Goal: Information Seeking & Learning: Find contact information

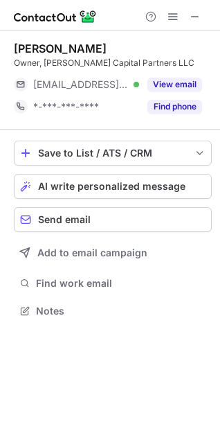
scroll to position [301, 220]
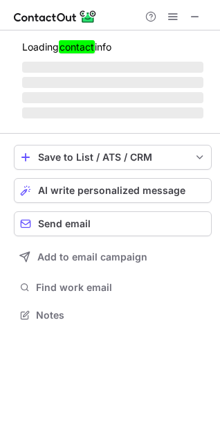
scroll to position [336, 220]
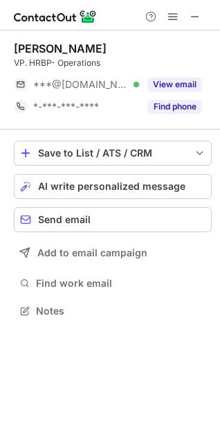
scroll to position [301, 220]
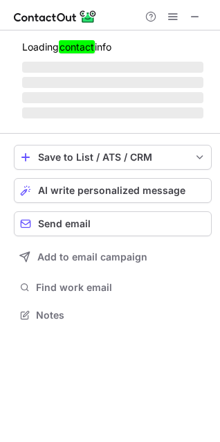
scroll to position [301, 220]
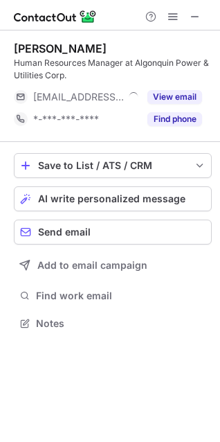
scroll to position [314, 220]
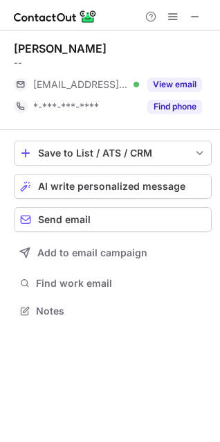
scroll to position [301, 220]
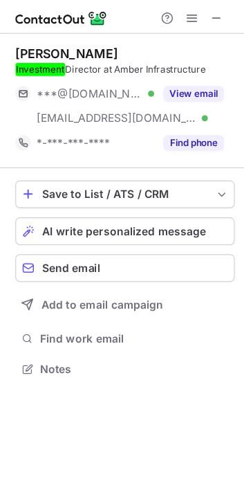
scroll to position [323, 244]
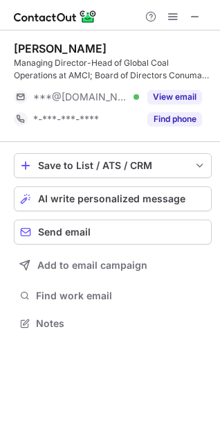
scroll to position [314, 220]
click at [42, 50] on div "Michael Snelling" at bounding box center [60, 49] width 93 height 14
drag, startPoint x: 42, startPoint y: 50, endPoint x: 66, endPoint y: 44, distance: 24.2
click at [66, 44] on div "Michael Snelling" at bounding box center [60, 49] width 93 height 14
copy div "Michael Snelling"
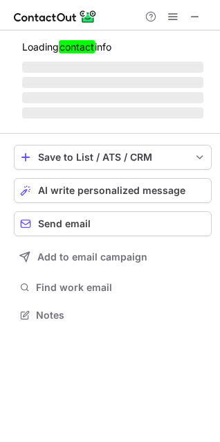
scroll to position [301, 220]
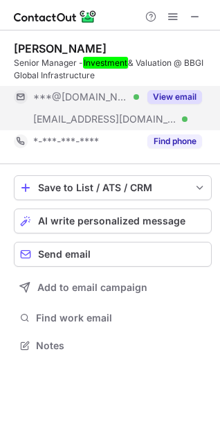
click at [73, 111] on div "***@bb-gi.com Verified" at bounding box center [76, 119] width 125 height 22
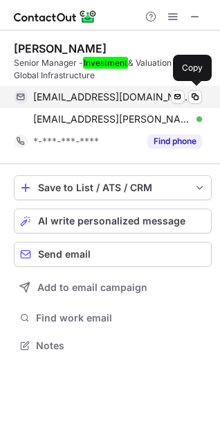
click at [77, 100] on span "francoisxavierlemaire@gmail.com" at bounding box center [112, 97] width 159 height 12
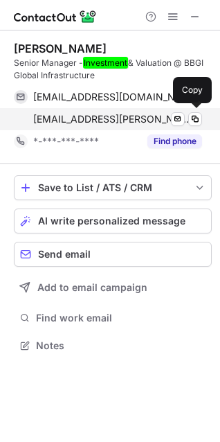
click at [80, 120] on span "francoisxavier.lemaire@bb-gi.com" at bounding box center [112, 119] width 159 height 12
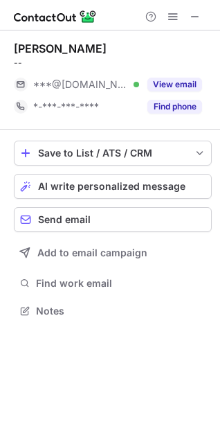
scroll to position [301, 220]
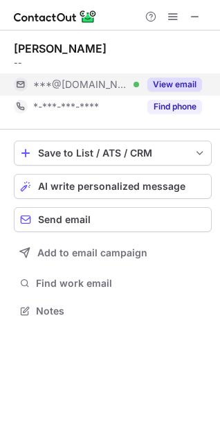
click at [68, 82] on span "***@[DOMAIN_NAME]" at bounding box center [81, 84] width 96 height 12
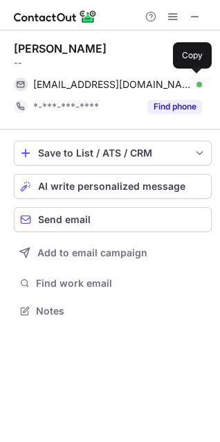
click at [68, 82] on span "[EMAIL_ADDRESS][DOMAIN_NAME]" at bounding box center [112, 84] width 159 height 12
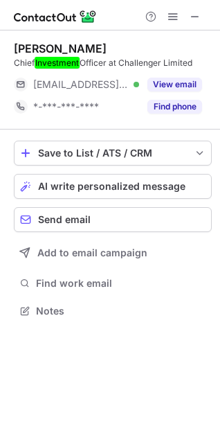
scroll to position [301, 220]
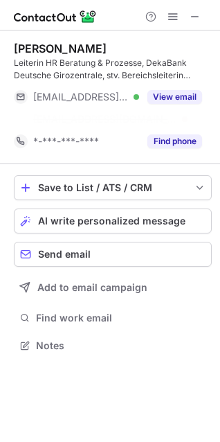
scroll to position [314, 220]
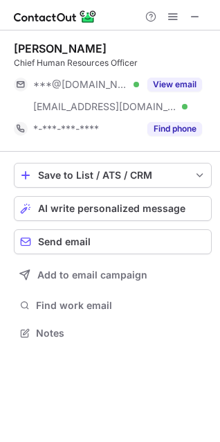
scroll to position [323, 220]
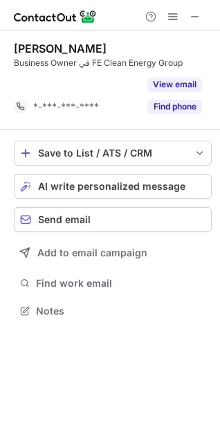
scroll to position [279, 220]
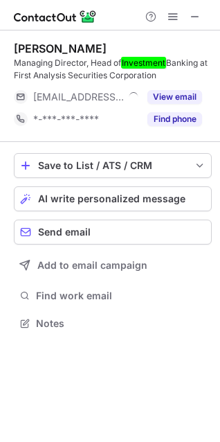
scroll to position [314, 220]
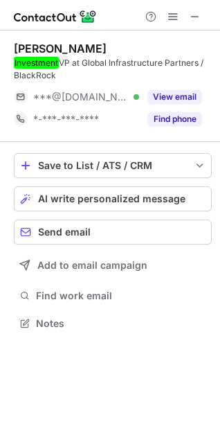
scroll to position [314, 220]
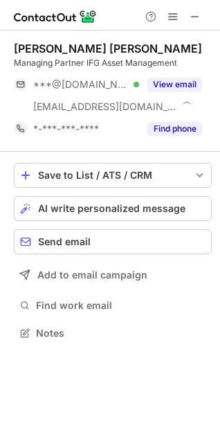
scroll to position [323, 220]
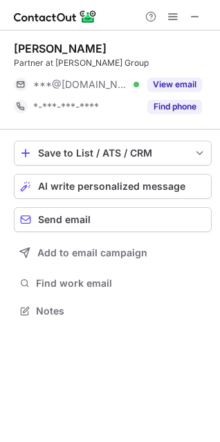
scroll to position [301, 220]
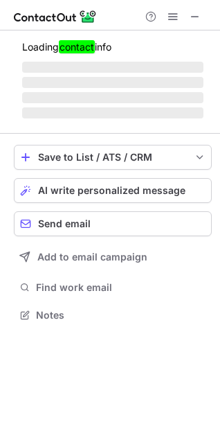
scroll to position [301, 220]
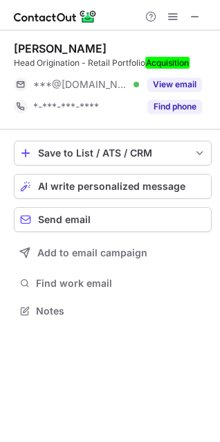
scroll to position [301, 220]
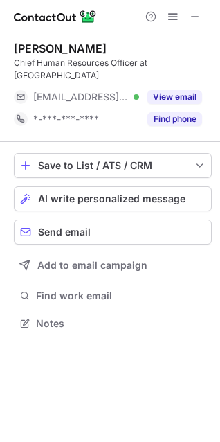
scroll to position [314, 220]
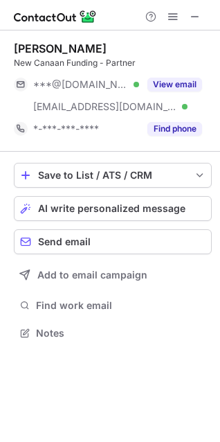
scroll to position [323, 220]
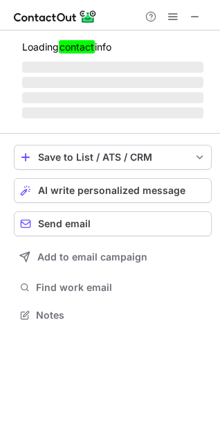
scroll to position [336, 220]
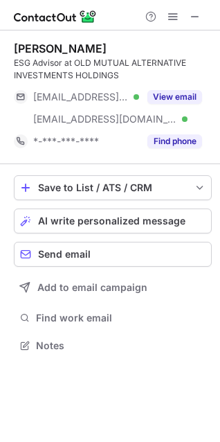
click at [201, 31] on div "[PERSON_NAME] ESG Advisor at OLD MUTUAL ALTERNATIVE INVESTMENTS HOLDINGS [EMAIL…" at bounding box center [113, 97] width 198 height 134
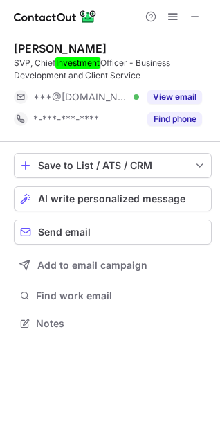
scroll to position [314, 220]
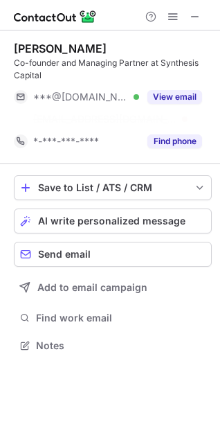
scroll to position [314, 220]
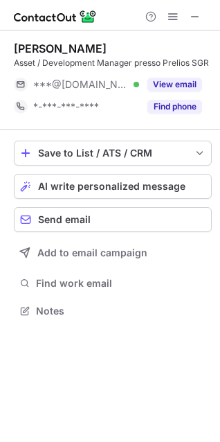
scroll to position [301, 220]
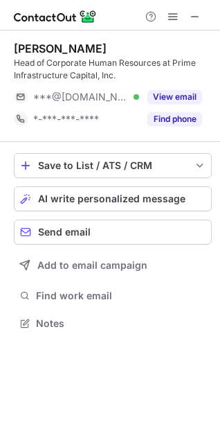
scroll to position [314, 220]
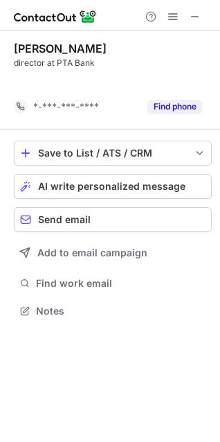
scroll to position [279, 220]
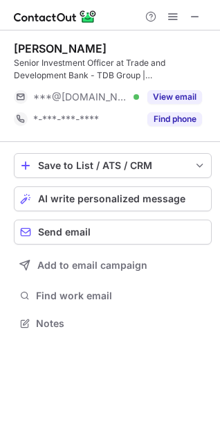
scroll to position [314, 220]
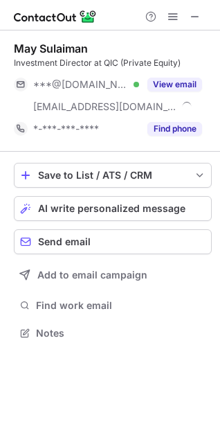
scroll to position [323, 220]
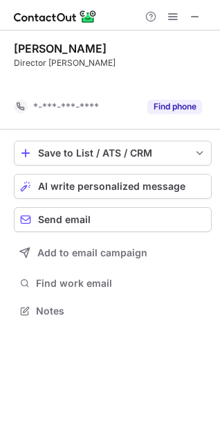
scroll to position [279, 220]
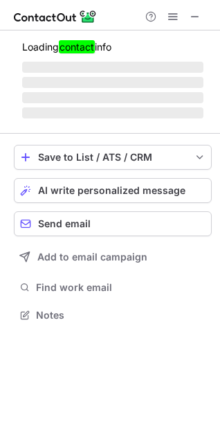
scroll to position [323, 220]
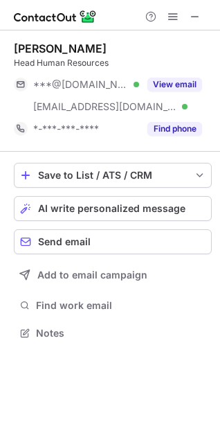
scroll to position [323, 220]
